Goal: Information Seeking & Learning: Learn about a topic

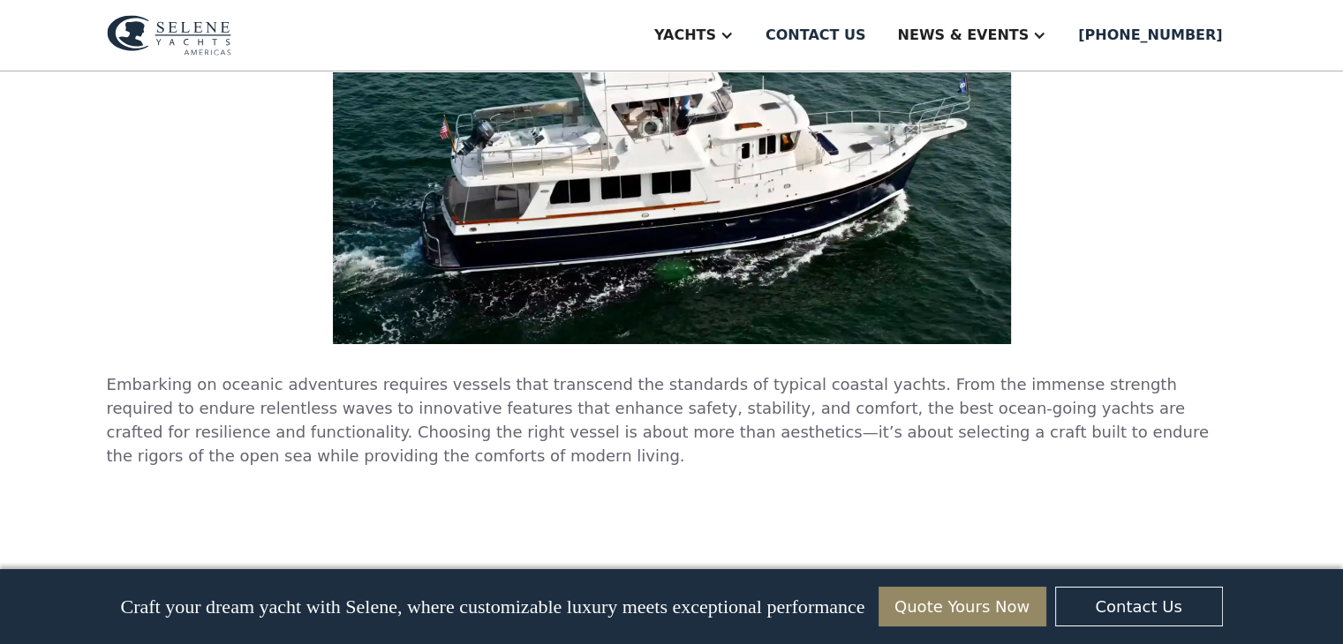
scroll to position [6885, 0]
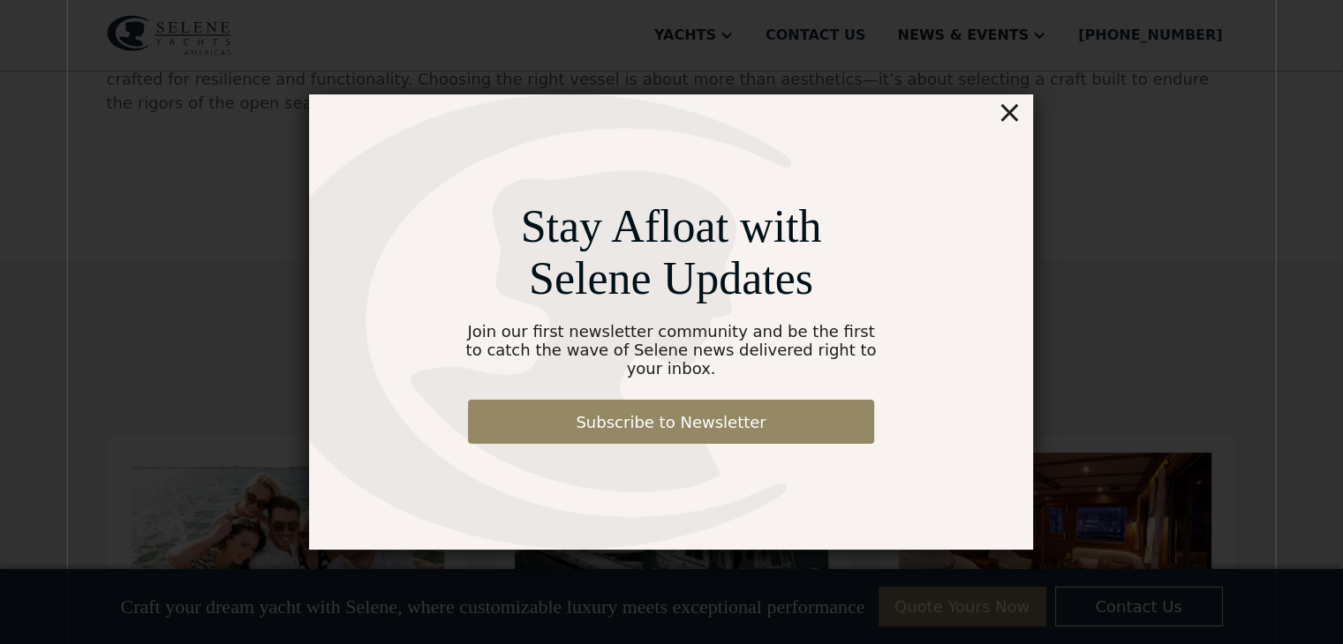
click at [1013, 119] on div "×" at bounding box center [1010, 111] width 26 height 35
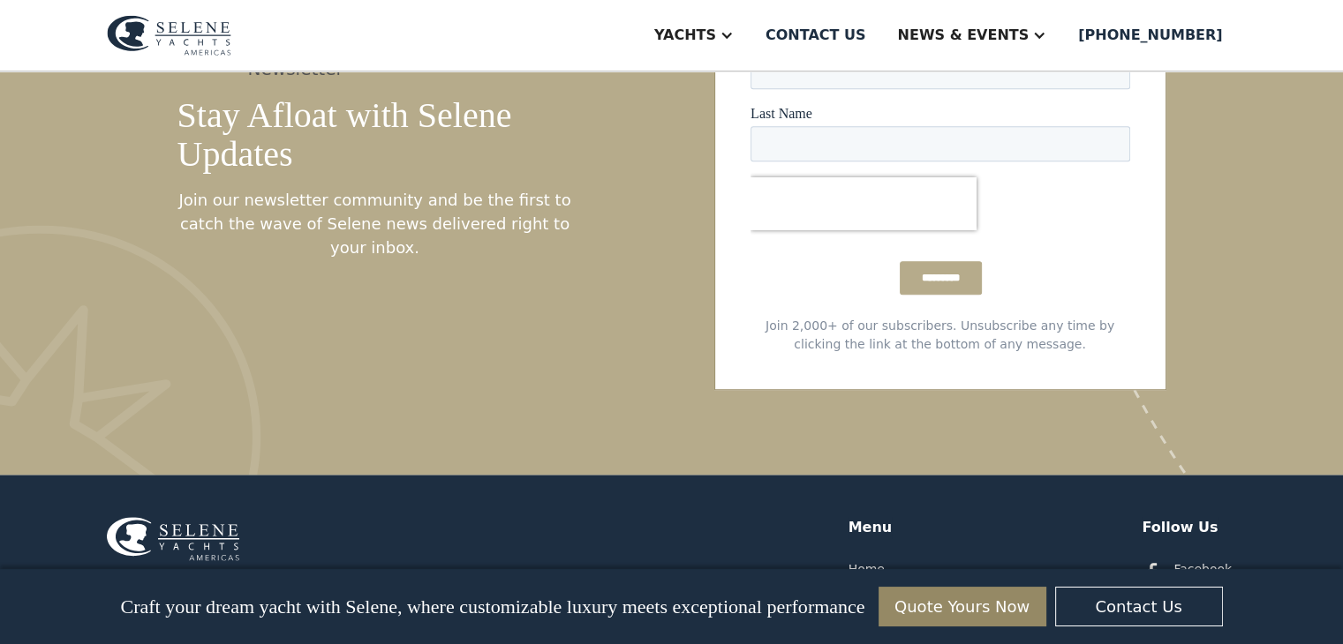
scroll to position [8334, 0]
